Goal: Information Seeking & Learning: Learn about a topic

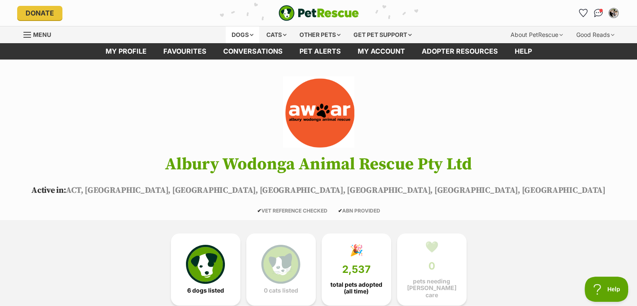
click at [239, 35] on div "Dogs" at bounding box center [243, 34] width 34 height 17
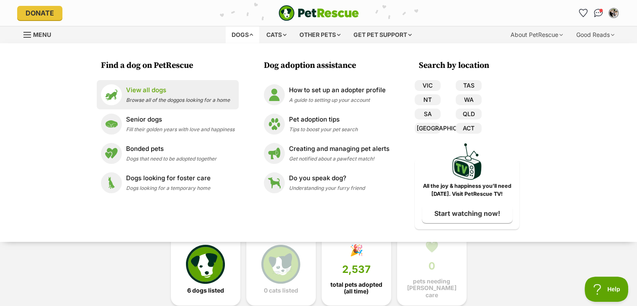
click at [208, 87] on p "View all dogs" at bounding box center [178, 90] width 104 height 10
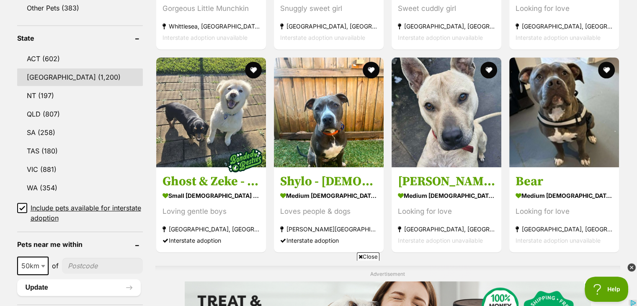
click at [57, 80] on link "NSW (1,200)" at bounding box center [80, 77] width 126 height 18
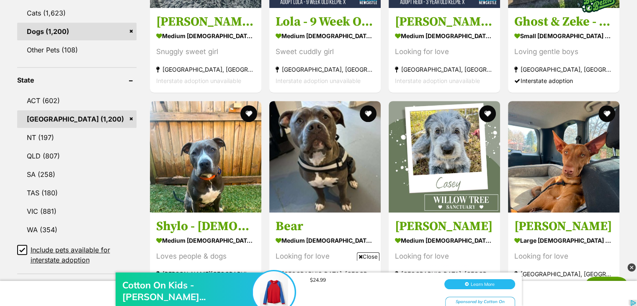
scroll to position [452, 0]
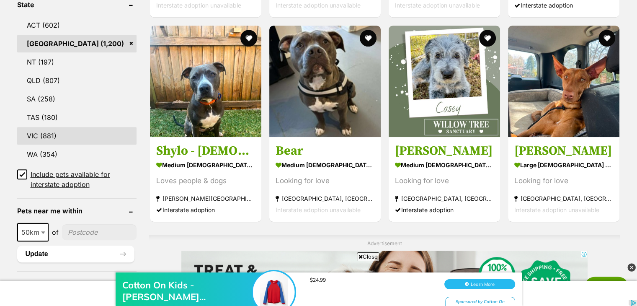
click at [45, 132] on link "VIC (881)" at bounding box center [76, 136] width 119 height 18
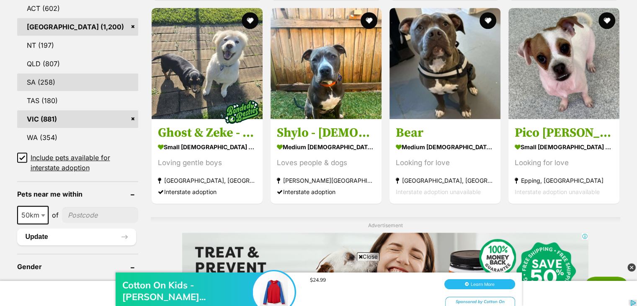
click at [44, 79] on link "SA (258)" at bounding box center [77, 82] width 121 height 18
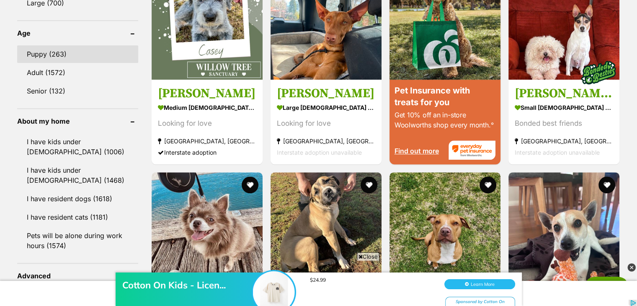
scroll to position [905, 0]
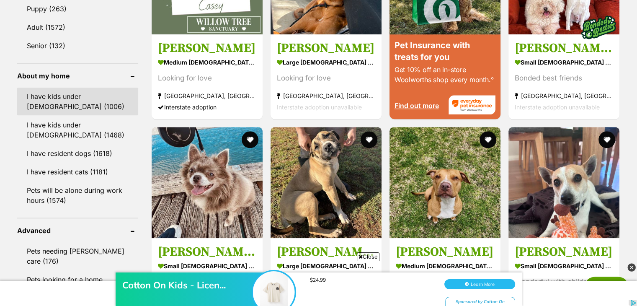
click at [68, 105] on link "I have kids under [DEMOGRAPHIC_DATA] (1006)" at bounding box center [77, 102] width 121 height 28
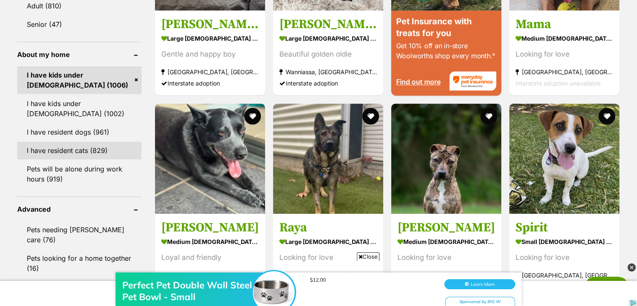
click at [39, 150] on link "I have resident cats (829)" at bounding box center [79, 151] width 124 height 18
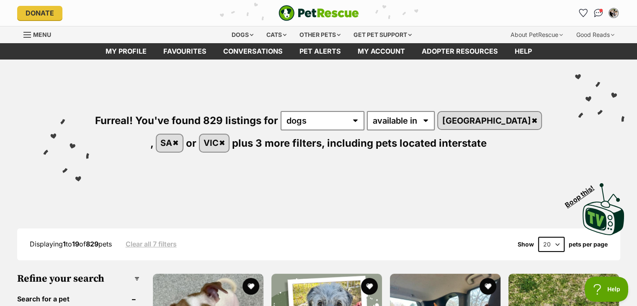
click at [216, 165] on div "Furreal! You've found 829 listings for any type of pet cats dogs other pets ava…" at bounding box center [319, 117] width 612 height 116
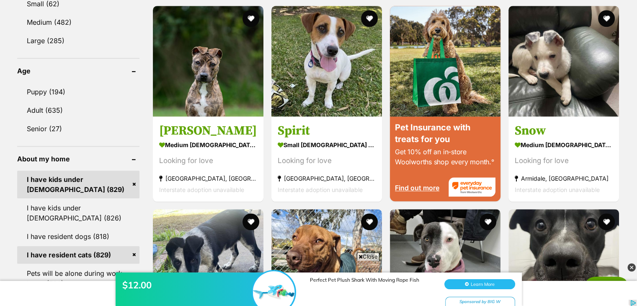
scroll to position [821, 0]
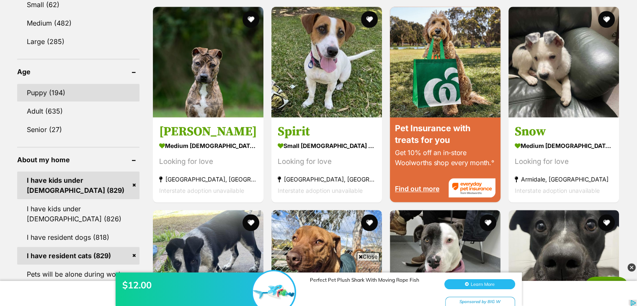
click at [62, 94] on link "Puppy (194)" at bounding box center [78, 93] width 122 height 18
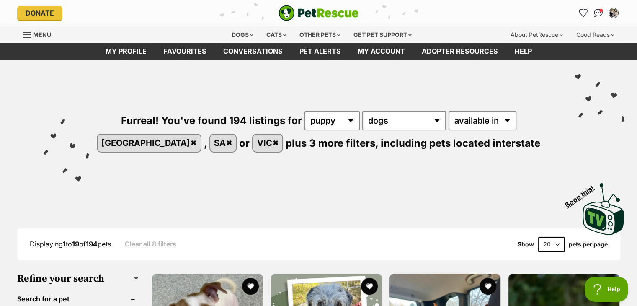
click at [271, 232] on div "Displaying 1 to 19 of 194 pets Clear all 8 filters Show 20 40 60 pets per page" at bounding box center [318, 244] width 603 height 32
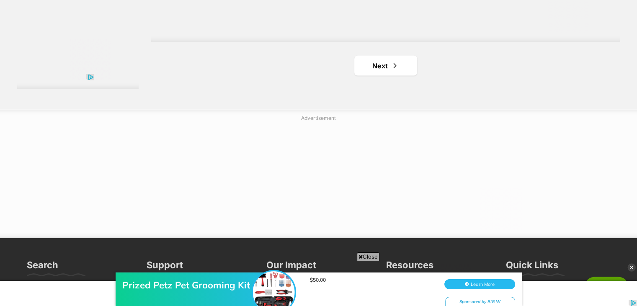
scroll to position [1592, 0]
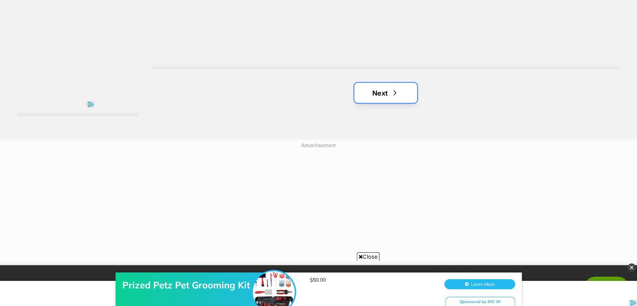
click at [391, 88] on link "Next" at bounding box center [385, 93] width 63 height 20
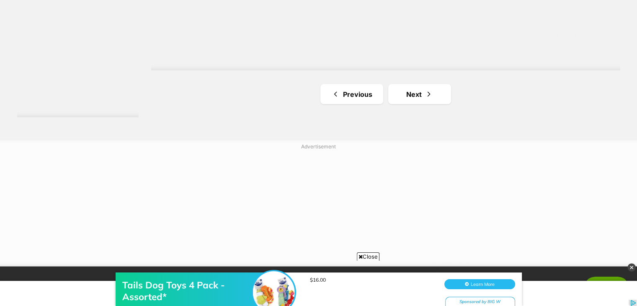
scroll to position [1609, 0]
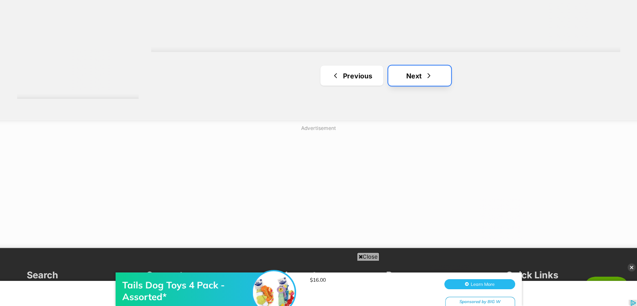
click at [415, 83] on link "Next" at bounding box center [419, 76] width 63 height 20
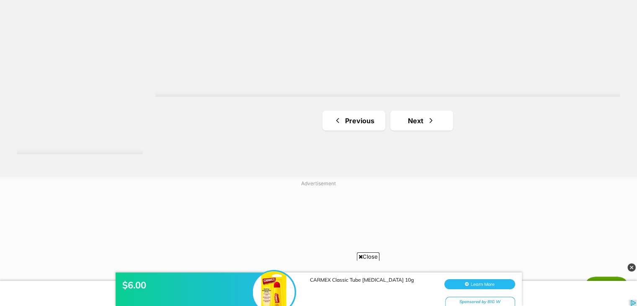
scroll to position [1559, 0]
click at [411, 126] on link "Next" at bounding box center [421, 121] width 63 height 20
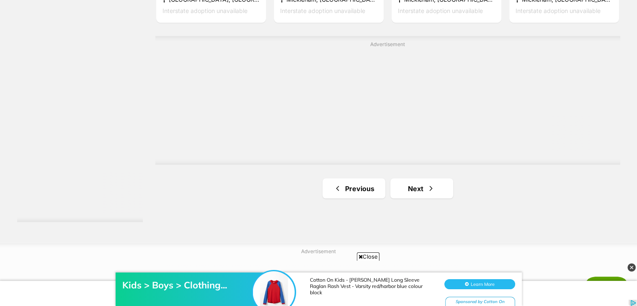
scroll to position [1491, 0]
click at [432, 186] on span "Next page" at bounding box center [431, 188] width 8 height 10
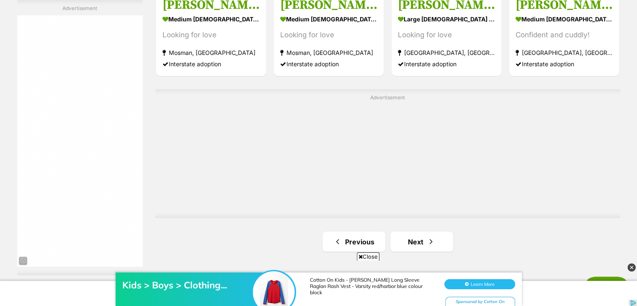
scroll to position [1533, 0]
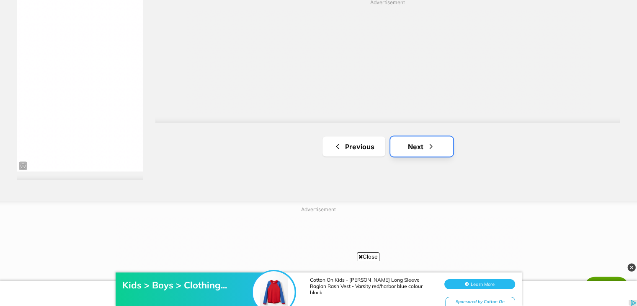
click at [437, 145] on link "Next" at bounding box center [421, 146] width 63 height 20
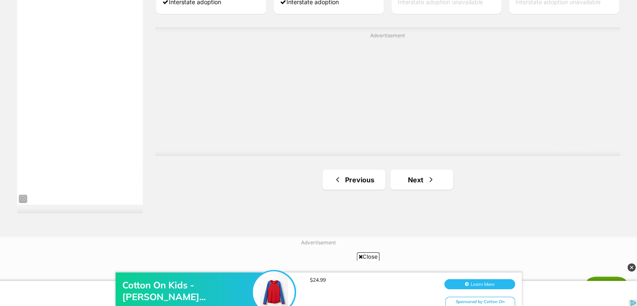
scroll to position [1501, 0]
click at [444, 173] on link "Next" at bounding box center [421, 178] width 63 height 20
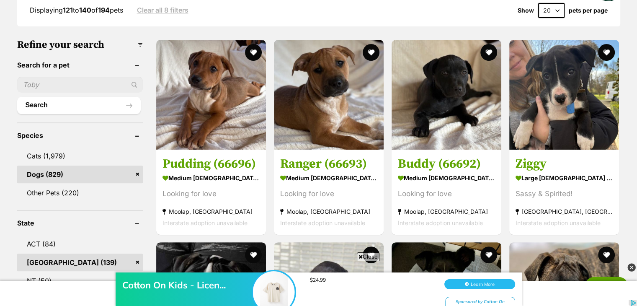
scroll to position [235, 0]
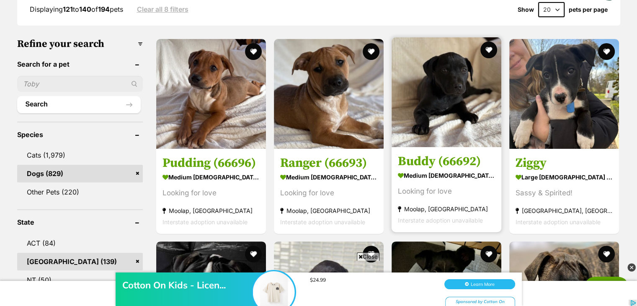
click at [451, 111] on img at bounding box center [447, 92] width 110 height 110
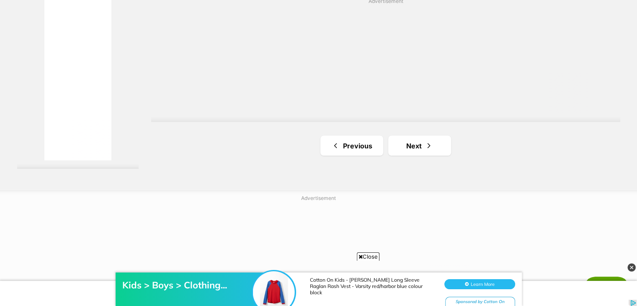
scroll to position [1542, 0]
click at [406, 151] on link "Next" at bounding box center [419, 143] width 63 height 20
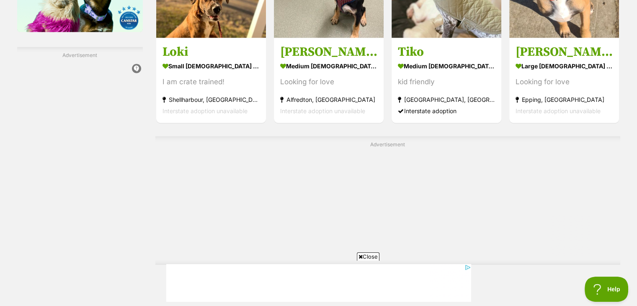
scroll to position [1424, 0]
